Goal: Task Accomplishment & Management: Use online tool/utility

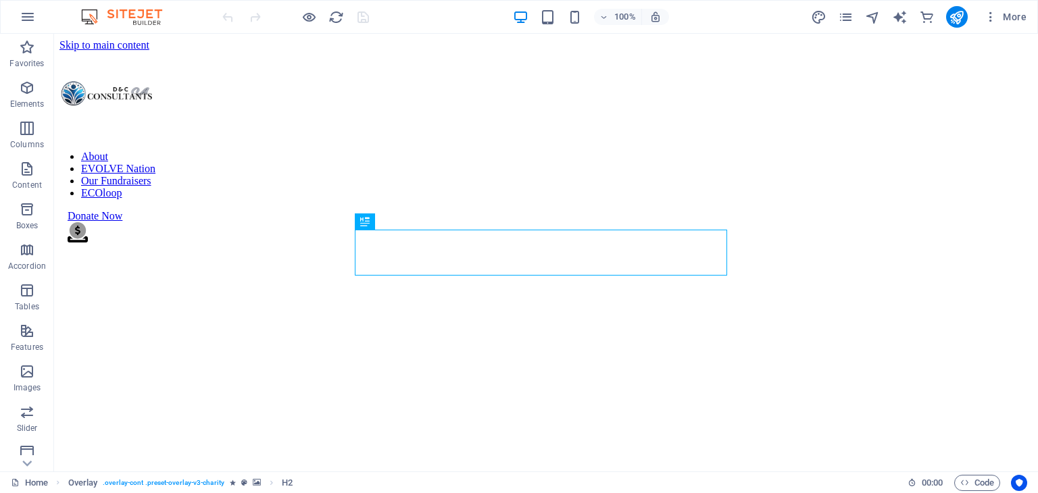
scroll to position [323, 0]
click at [697, 151] on nav "About EVOLVE Nation Our Fundraisers ECOloop" at bounding box center [546, 175] width 984 height 49
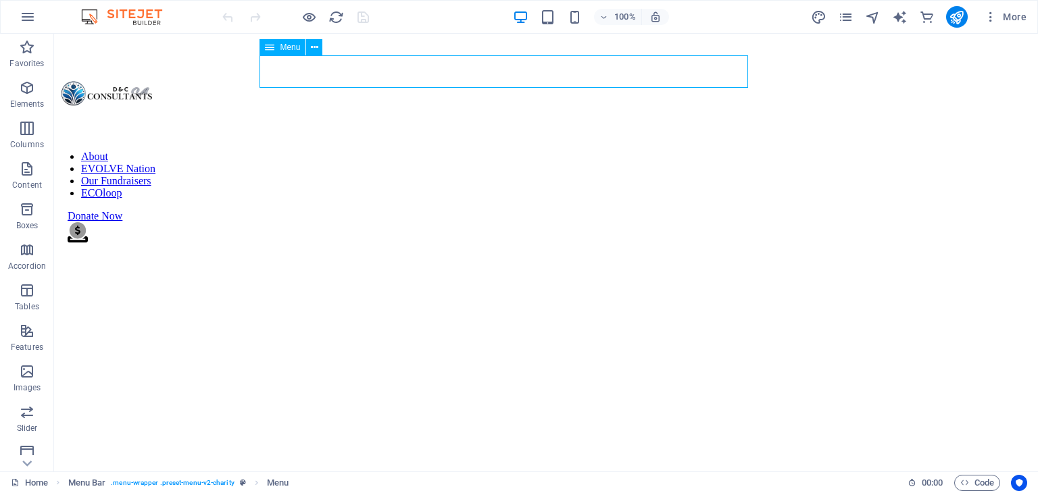
click at [697, 151] on nav "About EVOLVE Nation Our Fundraisers ECOloop" at bounding box center [546, 175] width 984 height 49
select select
select select "6"
select select
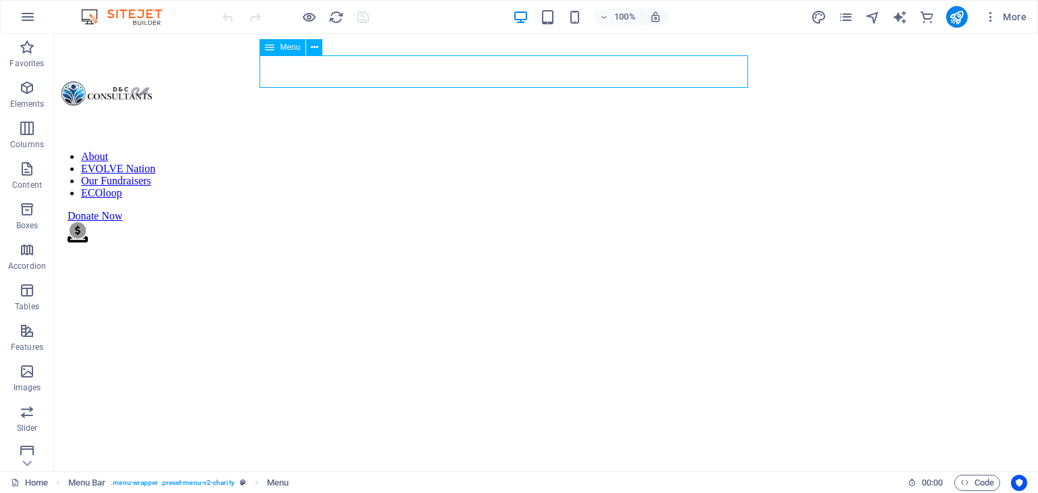
select select "4"
select select "8"
select select
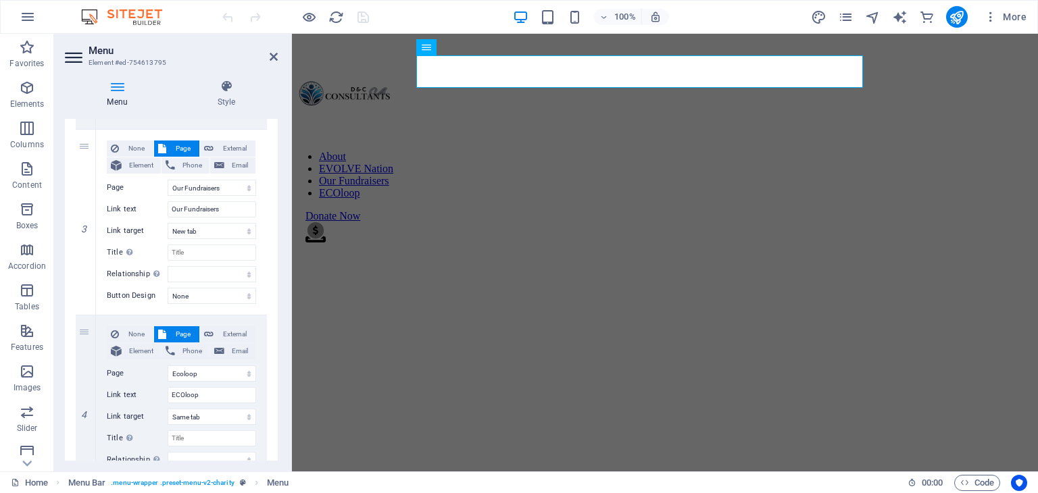
scroll to position [566, 0]
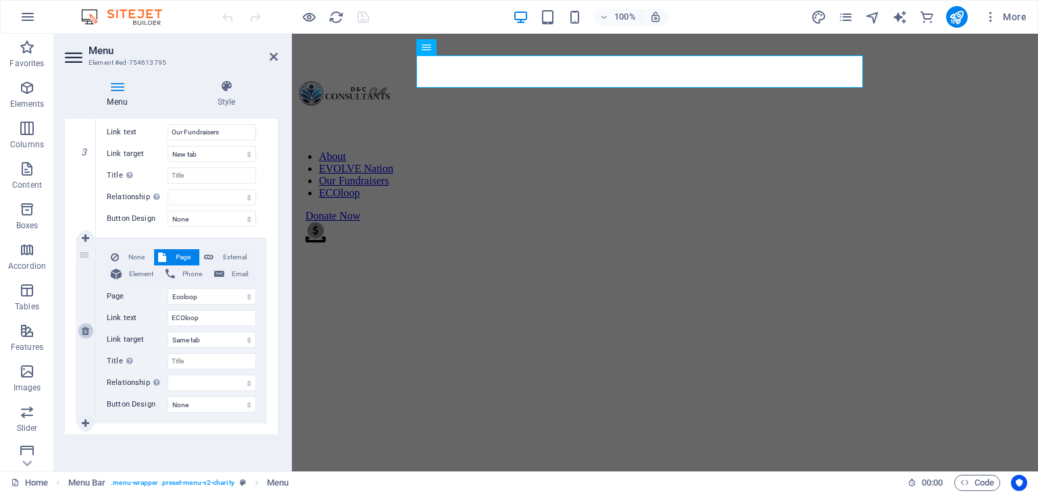
click at [83, 332] on icon at bounding box center [85, 330] width 7 height 9
select select
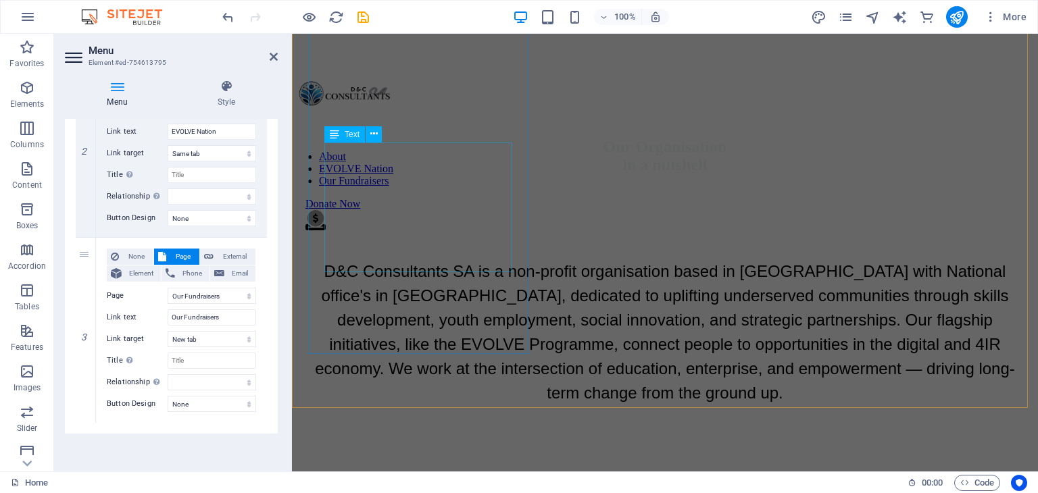
scroll to position [2756, 0]
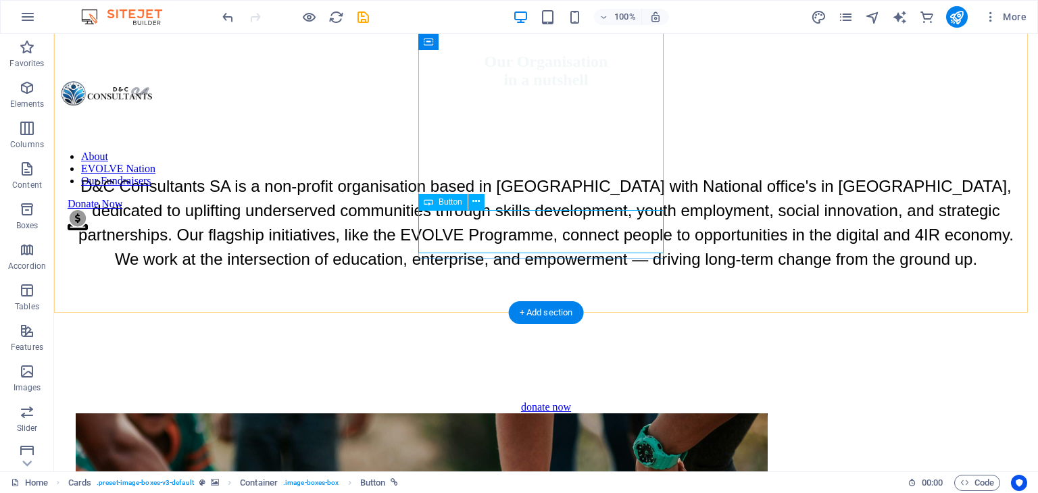
select select "8"
select select
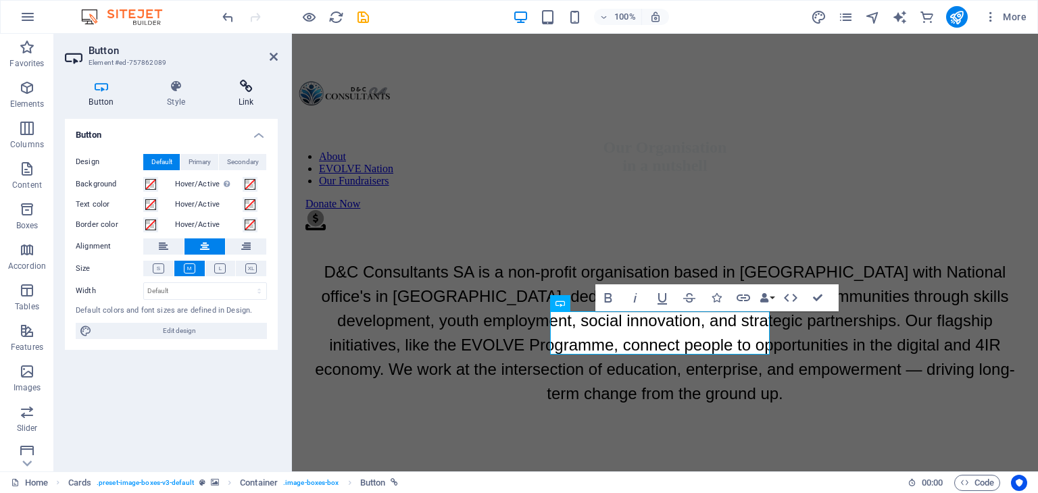
click at [236, 93] on icon at bounding box center [246, 87] width 64 height 14
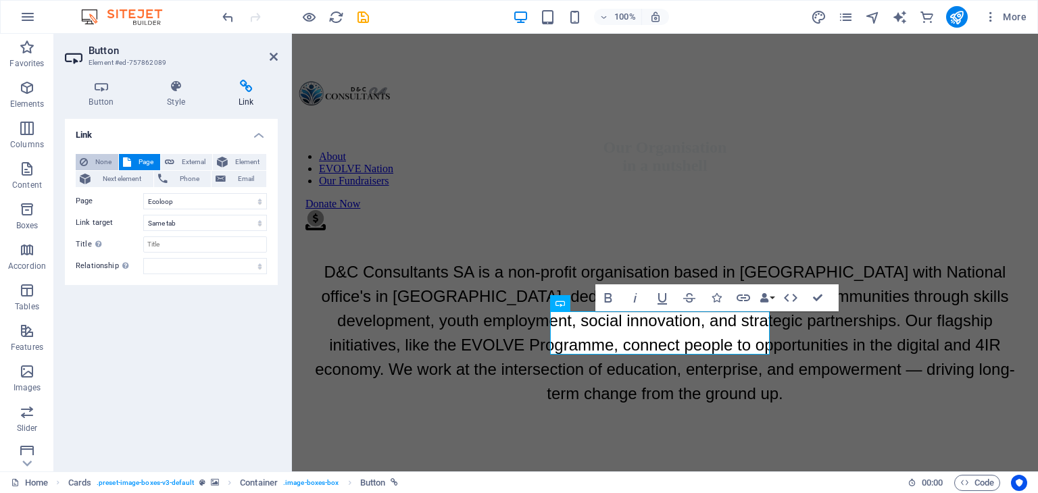
click at [91, 157] on button "None" at bounding box center [97, 162] width 43 height 16
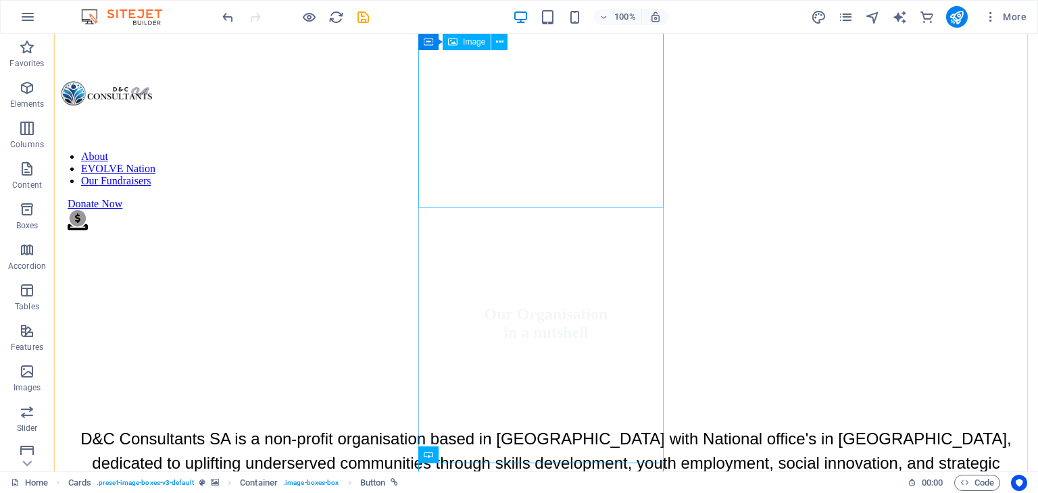
scroll to position [2503, 0]
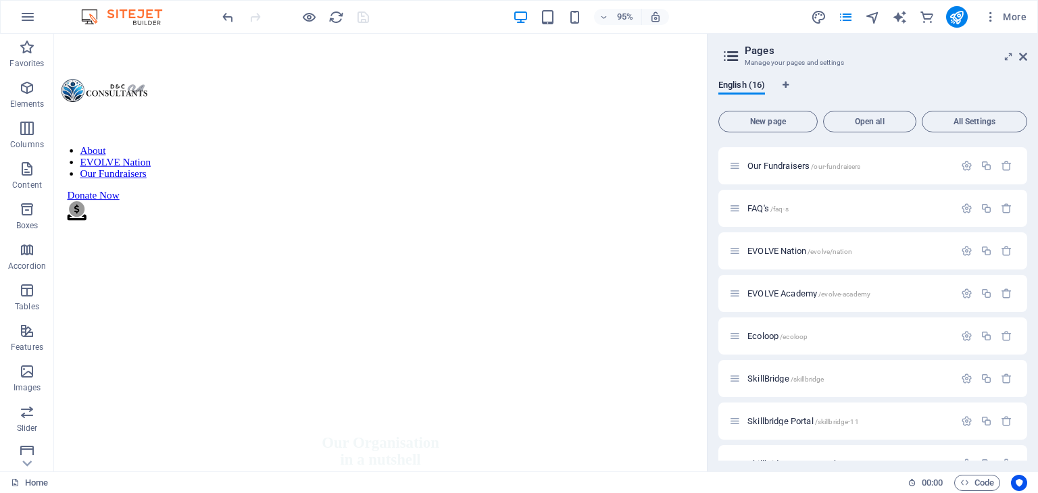
scroll to position [167, 0]
click at [751, 336] on span "Ecoloop /ecoloop" at bounding box center [777, 335] width 60 height 10
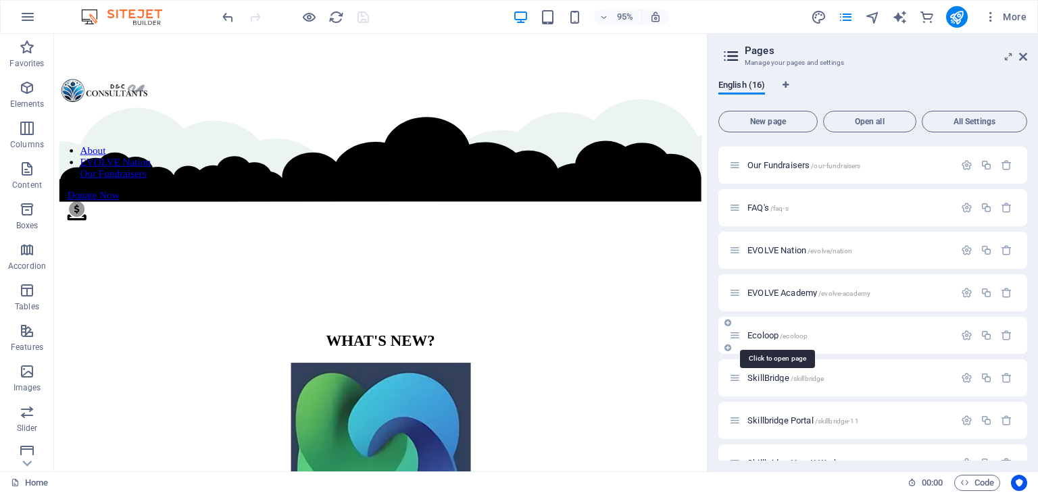
scroll to position [0, 0]
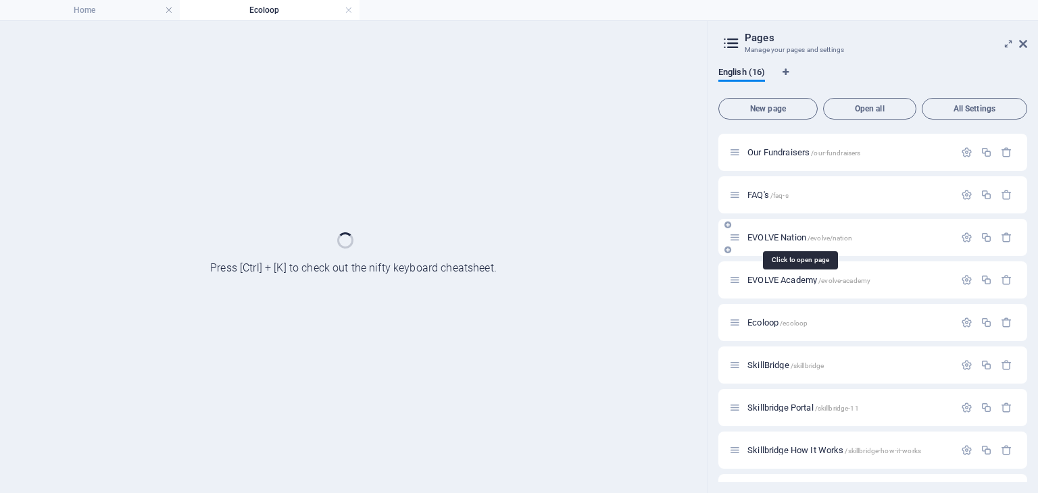
click at [774, 237] on span "EVOLVE Nation /evolve/nation" at bounding box center [799, 237] width 105 height 10
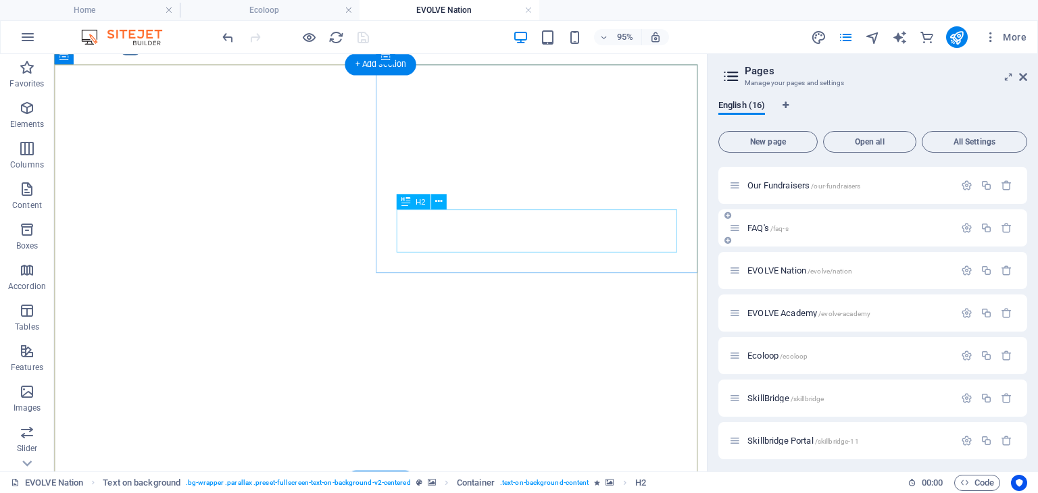
scroll to position [1733, 0]
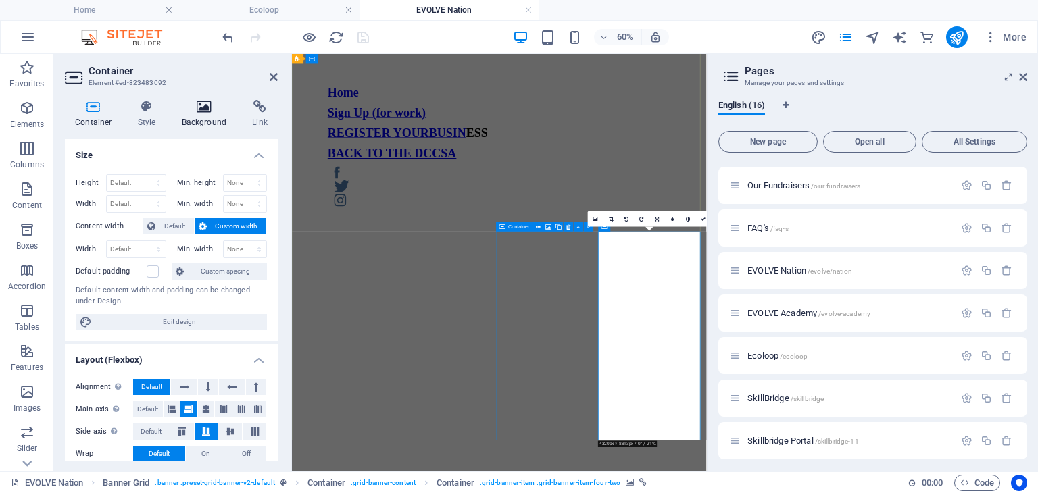
click at [206, 111] on icon at bounding box center [205, 107] width 66 height 14
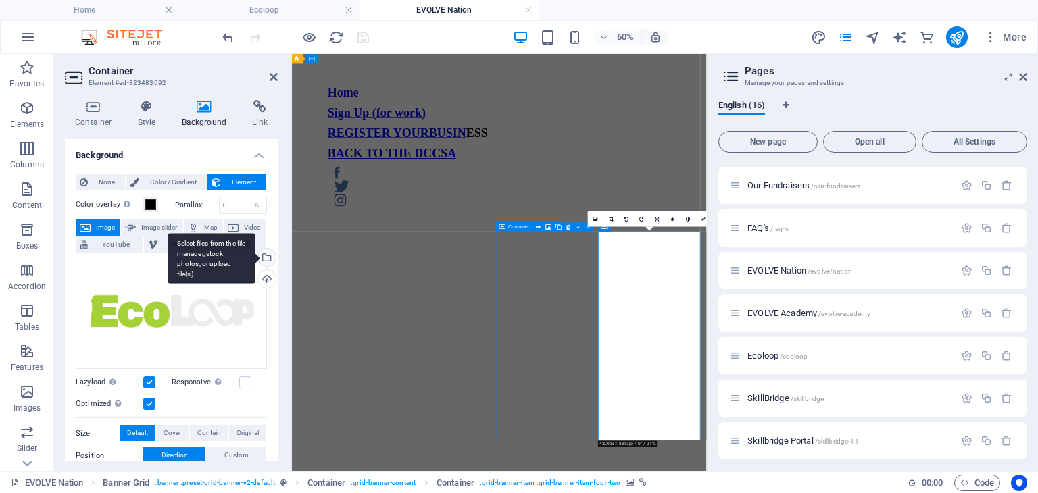
click at [255, 260] on div "Select files from the file manager, stock photos, or upload file(s)" at bounding box center [212, 258] width 88 height 51
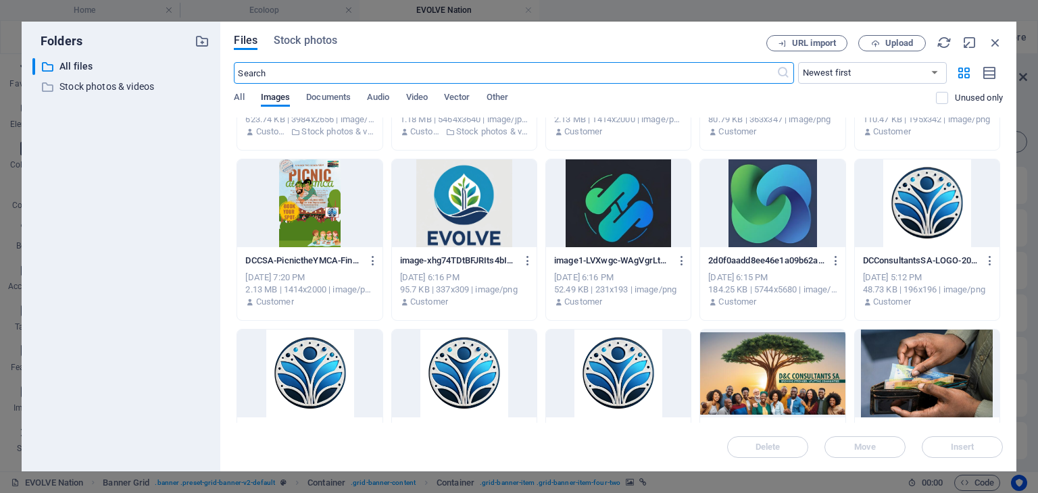
scroll to position [4555, 0]
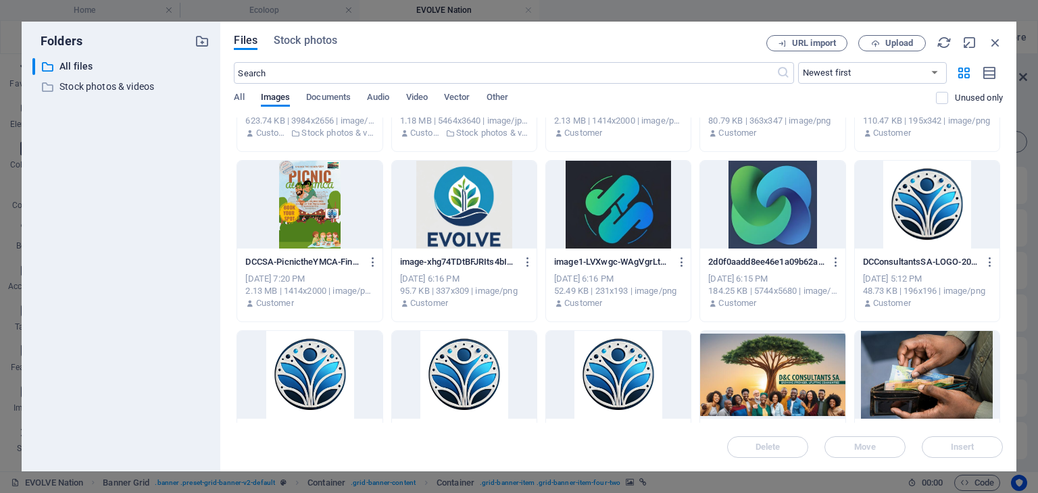
click at [575, 202] on div at bounding box center [618, 205] width 145 height 88
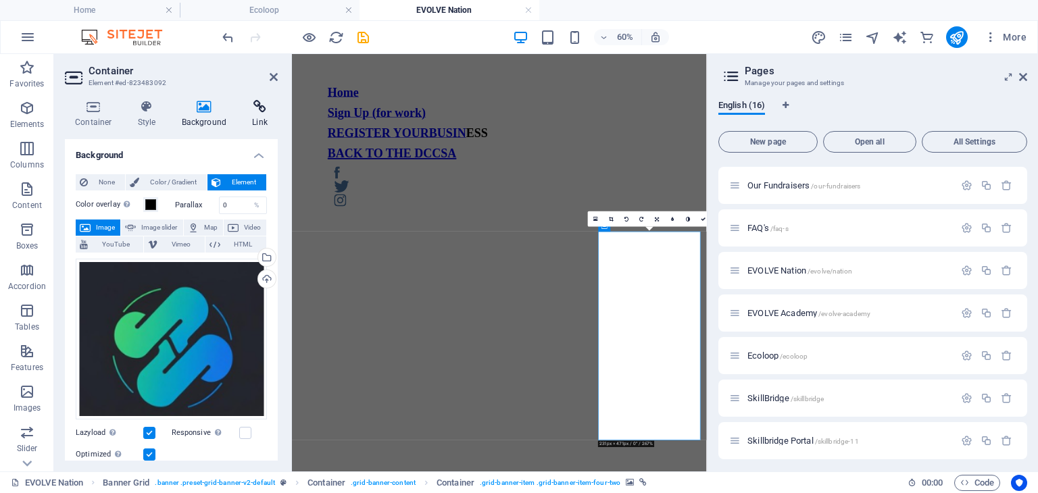
click at [249, 107] on icon at bounding box center [260, 107] width 36 height 14
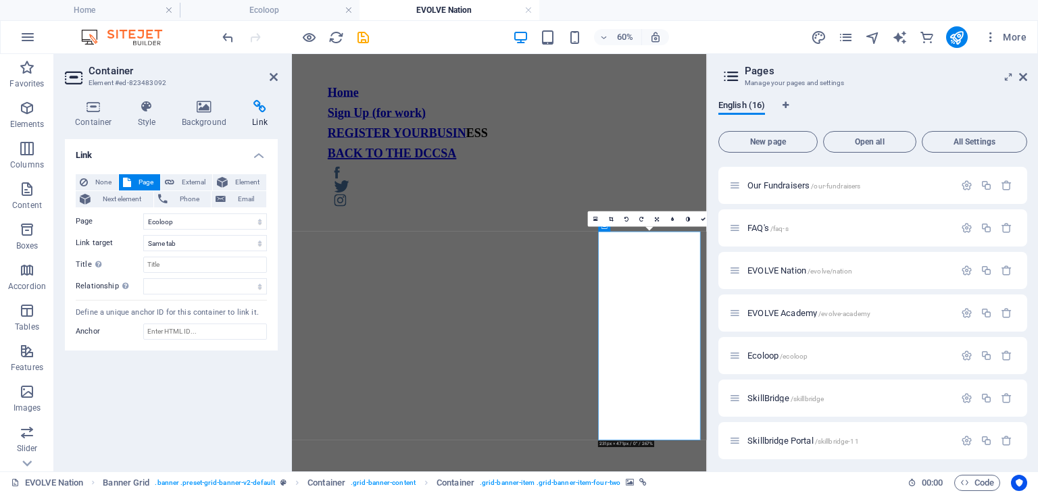
click at [97, 172] on div "None Page External Element Next element Phone Email Page Home Legal Notice Priv…" at bounding box center [171, 258] width 213 height 188
click at [97, 178] on span "None" at bounding box center [103, 182] width 22 height 16
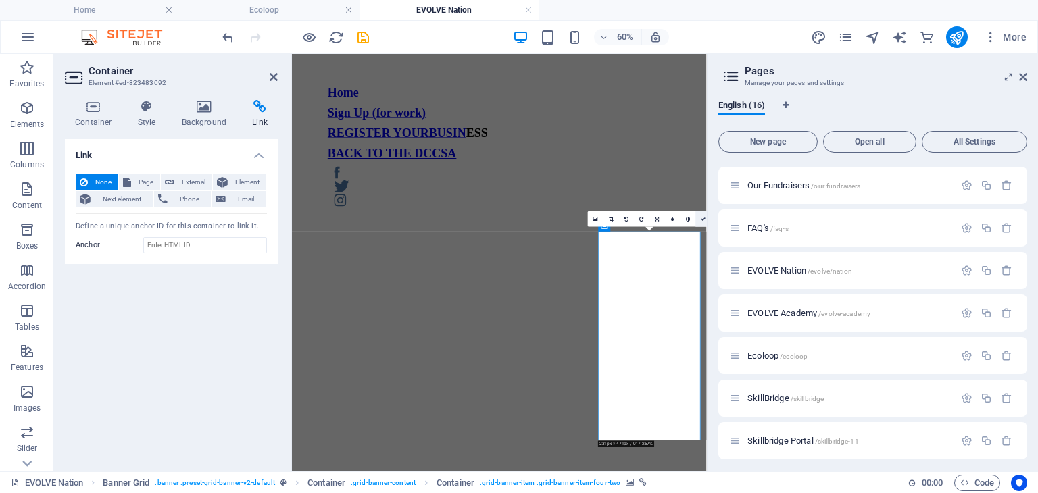
click at [697, 225] on link at bounding box center [704, 219] width 16 height 16
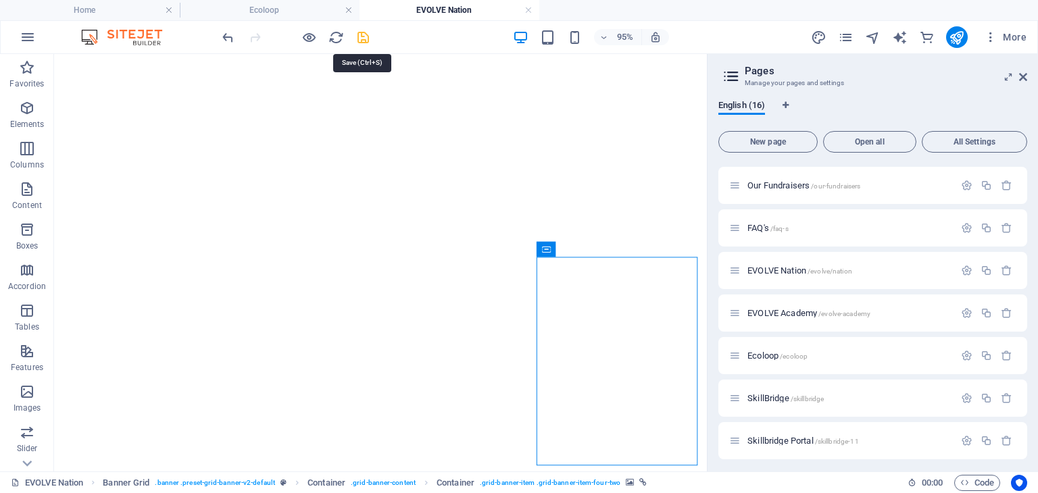
click at [364, 34] on icon "save" at bounding box center [363, 38] width 16 height 16
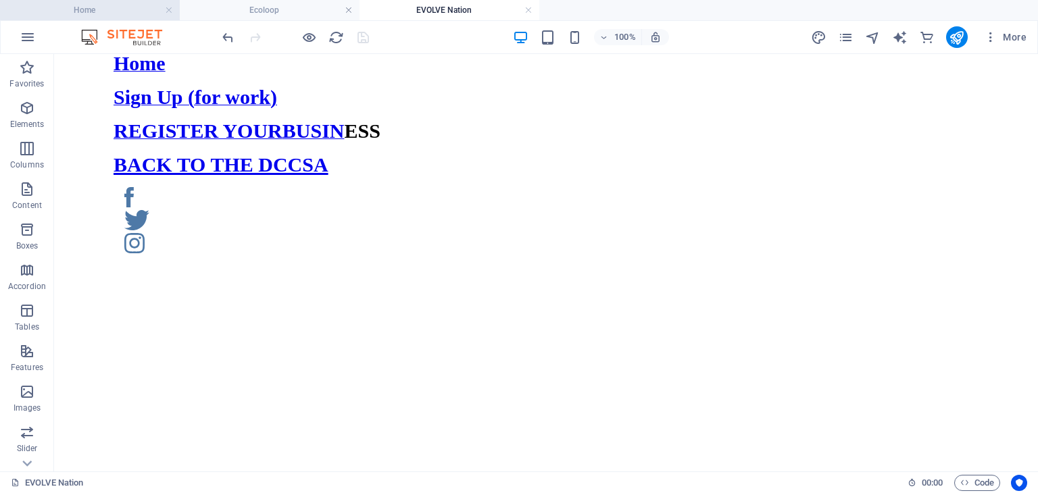
click at [132, 15] on h4 "Home" at bounding box center [90, 10] width 180 height 15
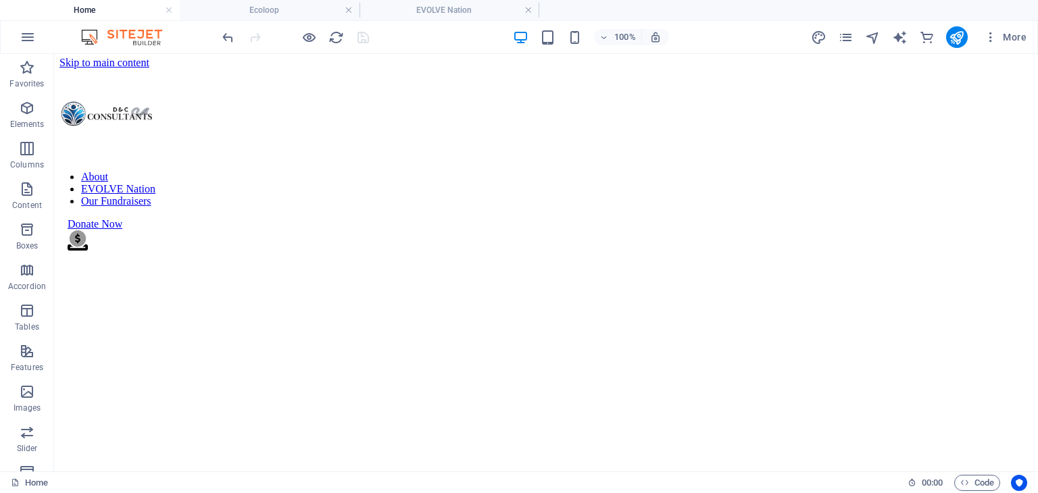
scroll to position [0, 0]
click at [373, 171] on nav "About EVOLVE Nation Our Fundraisers" at bounding box center [546, 189] width 984 height 36
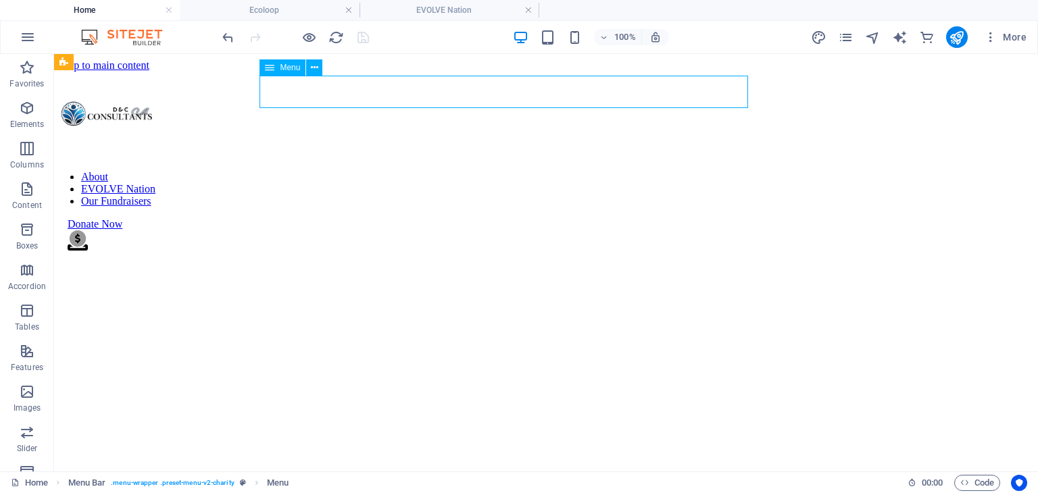
click at [373, 171] on nav "About EVOLVE Nation Our Fundraisers" at bounding box center [546, 189] width 984 height 36
select select
select select "6"
select select
select select "4"
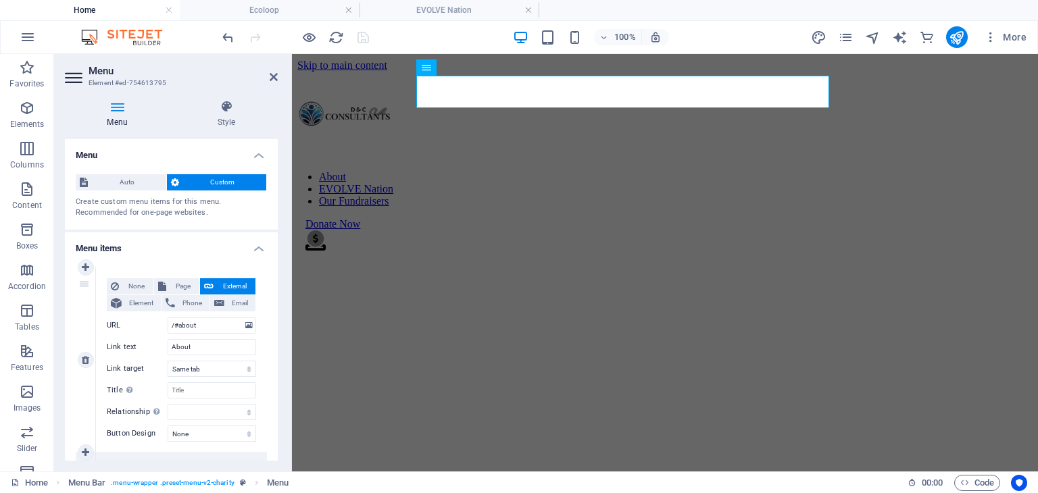
scroll to position [401, 0]
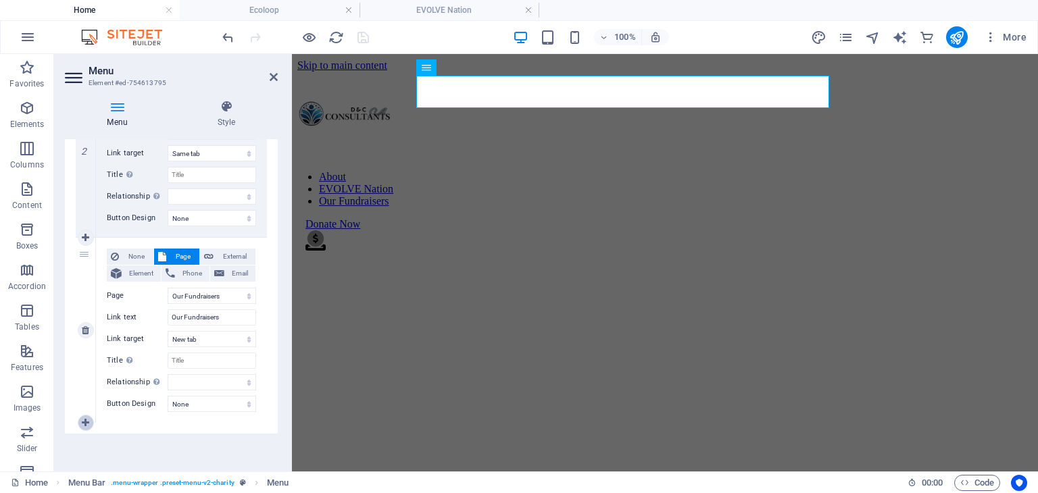
click at [80, 420] on link at bounding box center [86, 423] width 16 height 16
select select
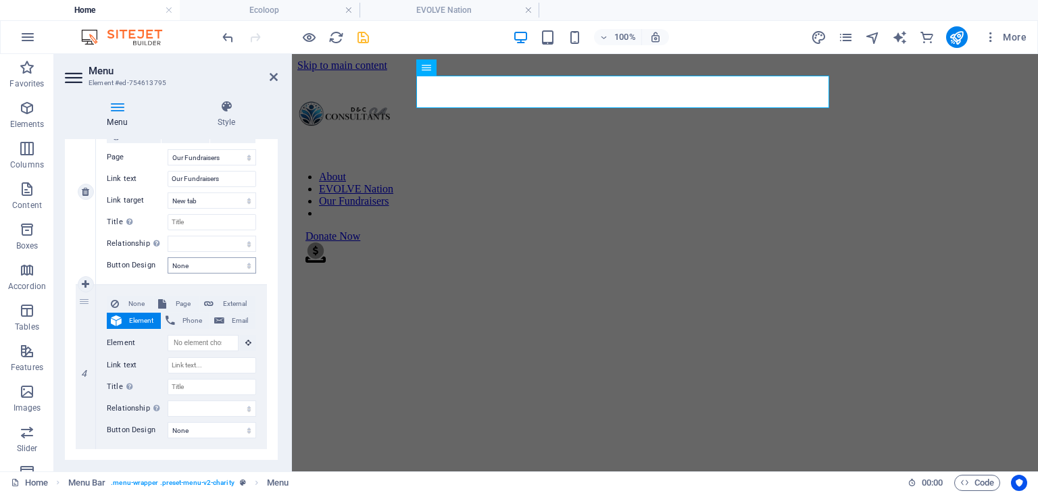
scroll to position [541, 0]
click at [177, 299] on span "Page" at bounding box center [182, 303] width 25 height 16
select select
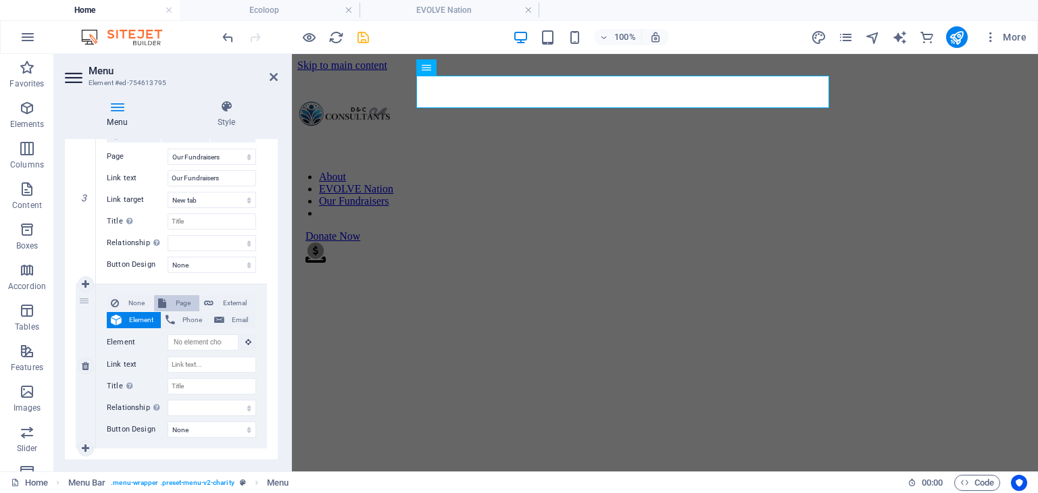
select select
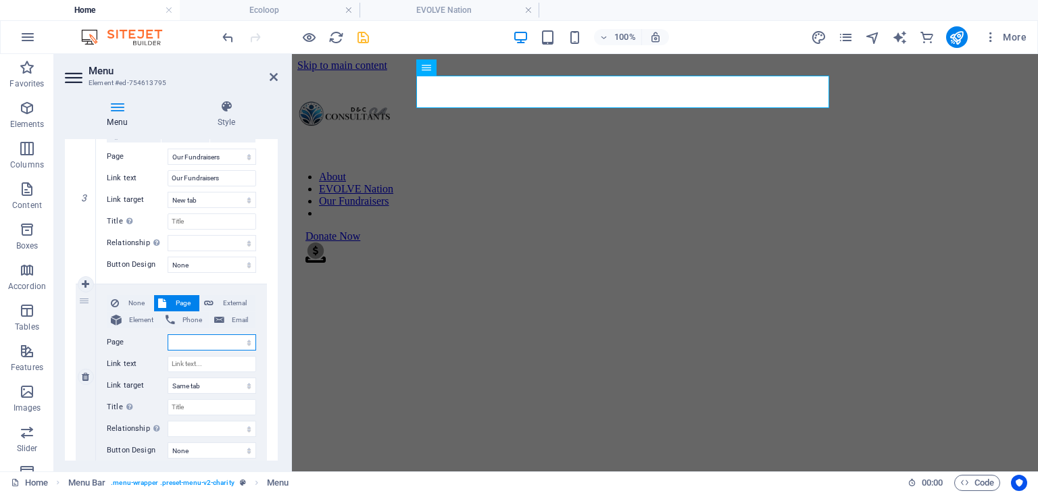
click at [207, 341] on select "Home Legal Notice Privacy Donation Station Our Fundraisers FAQ&#39;s EVOLVE Nat…" at bounding box center [212, 342] width 89 height 16
select select "9"
click at [168, 334] on select "Home Legal Notice Privacy Donation Station Our Fundraisers FAQ&#39;s EVOLVE Nat…" at bounding box center [212, 342] width 89 height 16
select select
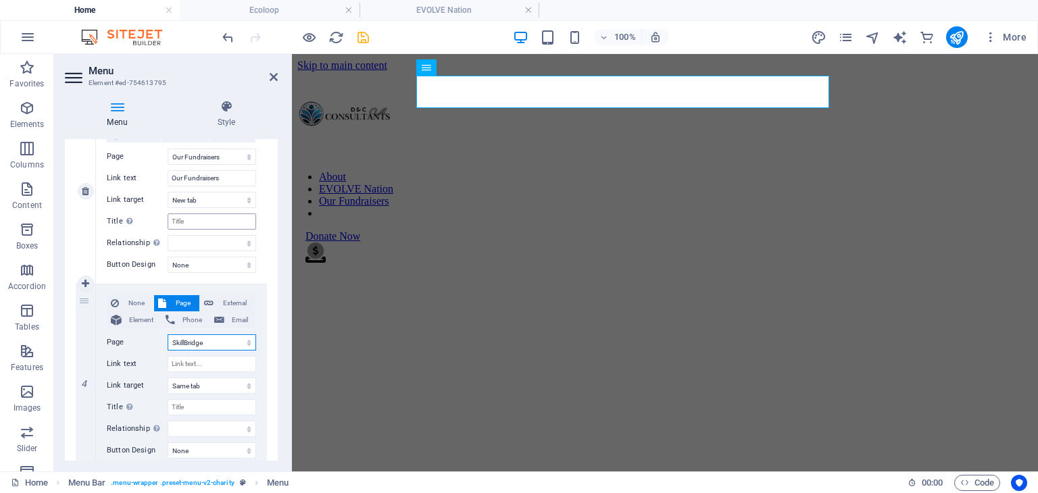
select select
click at [211, 366] on input "Link text" at bounding box center [212, 364] width 89 height 16
type input "S"
select select
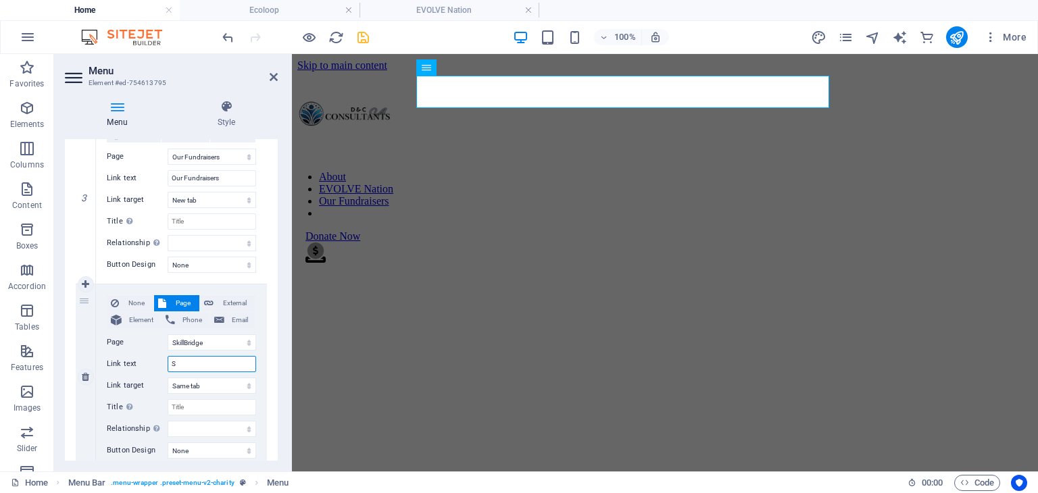
select select
type input "SKILL"
select select
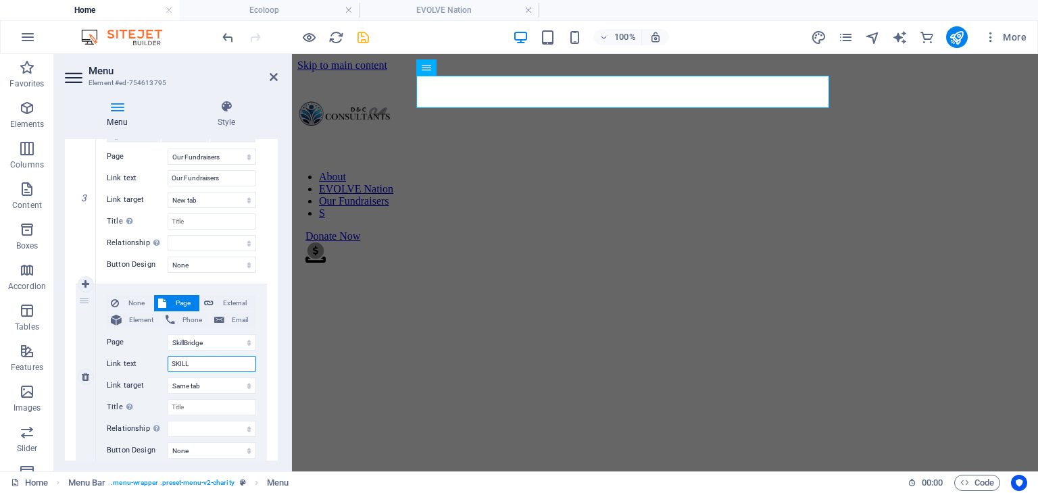
select select
type input "SKILLBRI"
select select
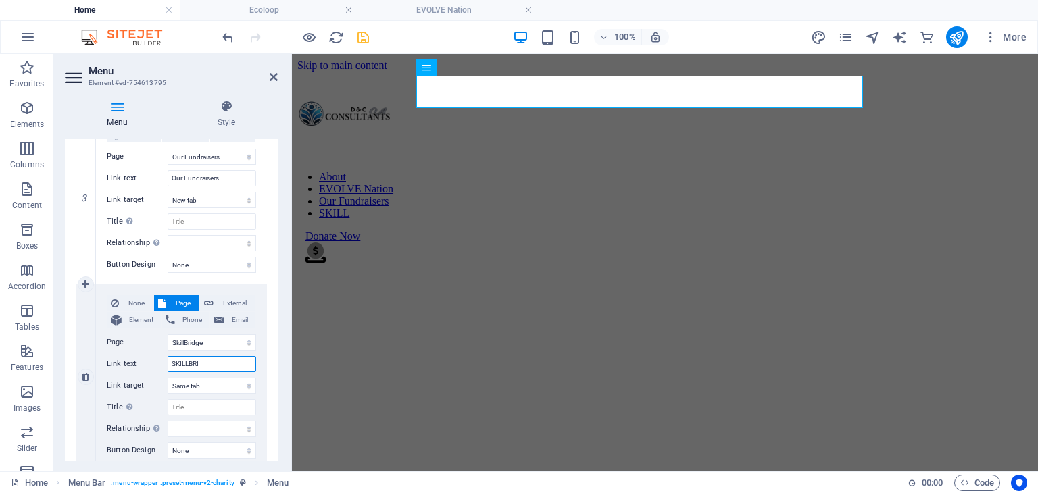
select select
type input "SKILLBRIDGE"
select select
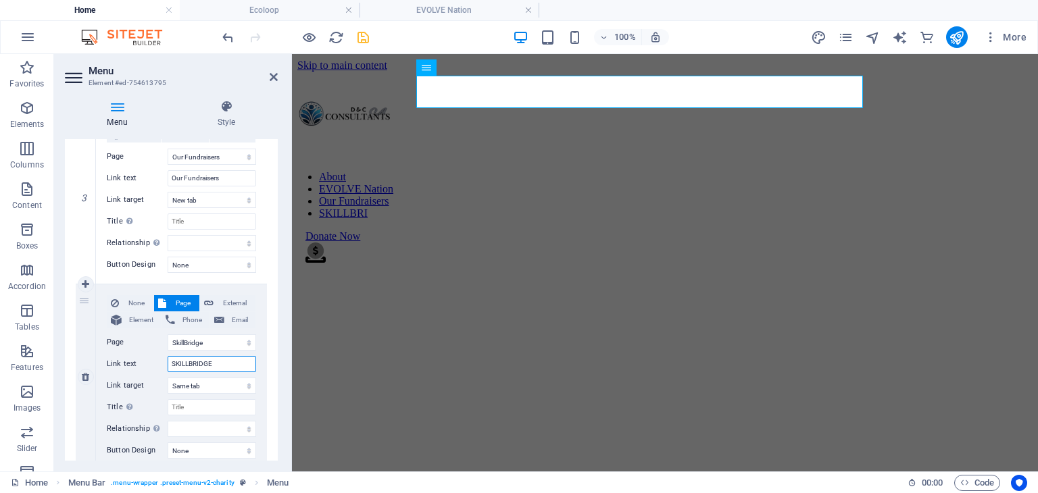
select select
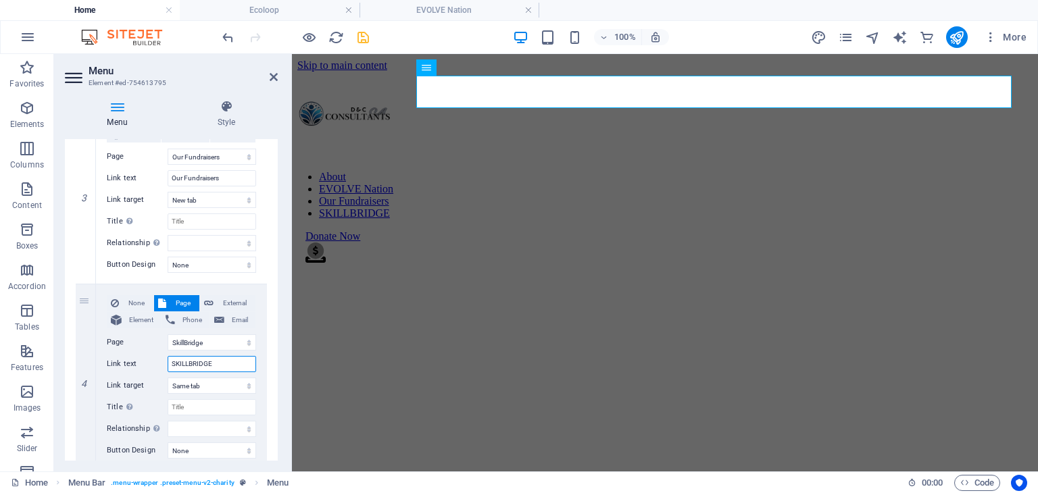
type input "SKILLBRIDGE"
click at [328, 72] on figure at bounding box center [664, 72] width 735 height 0
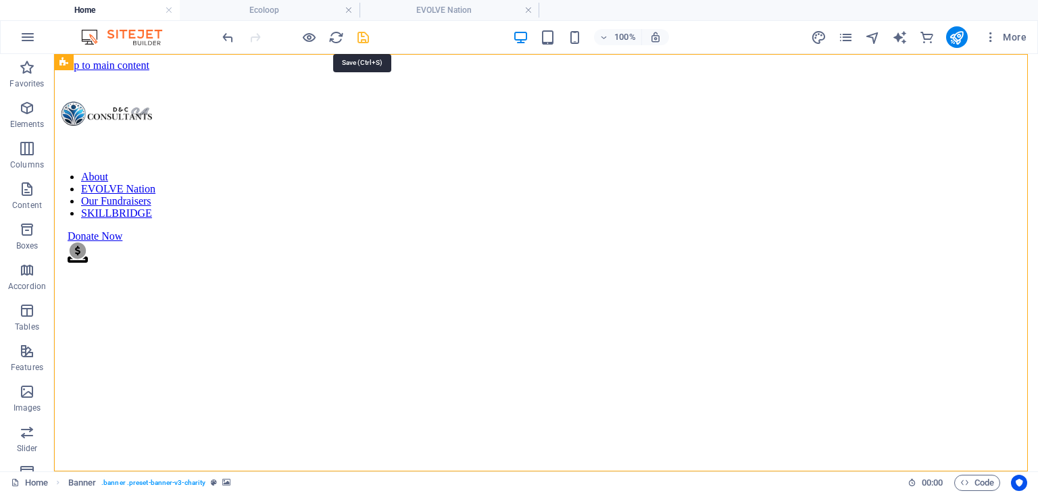
click at [365, 40] on icon "save" at bounding box center [363, 38] width 16 height 16
